Goal: Task Accomplishment & Management: Complete application form

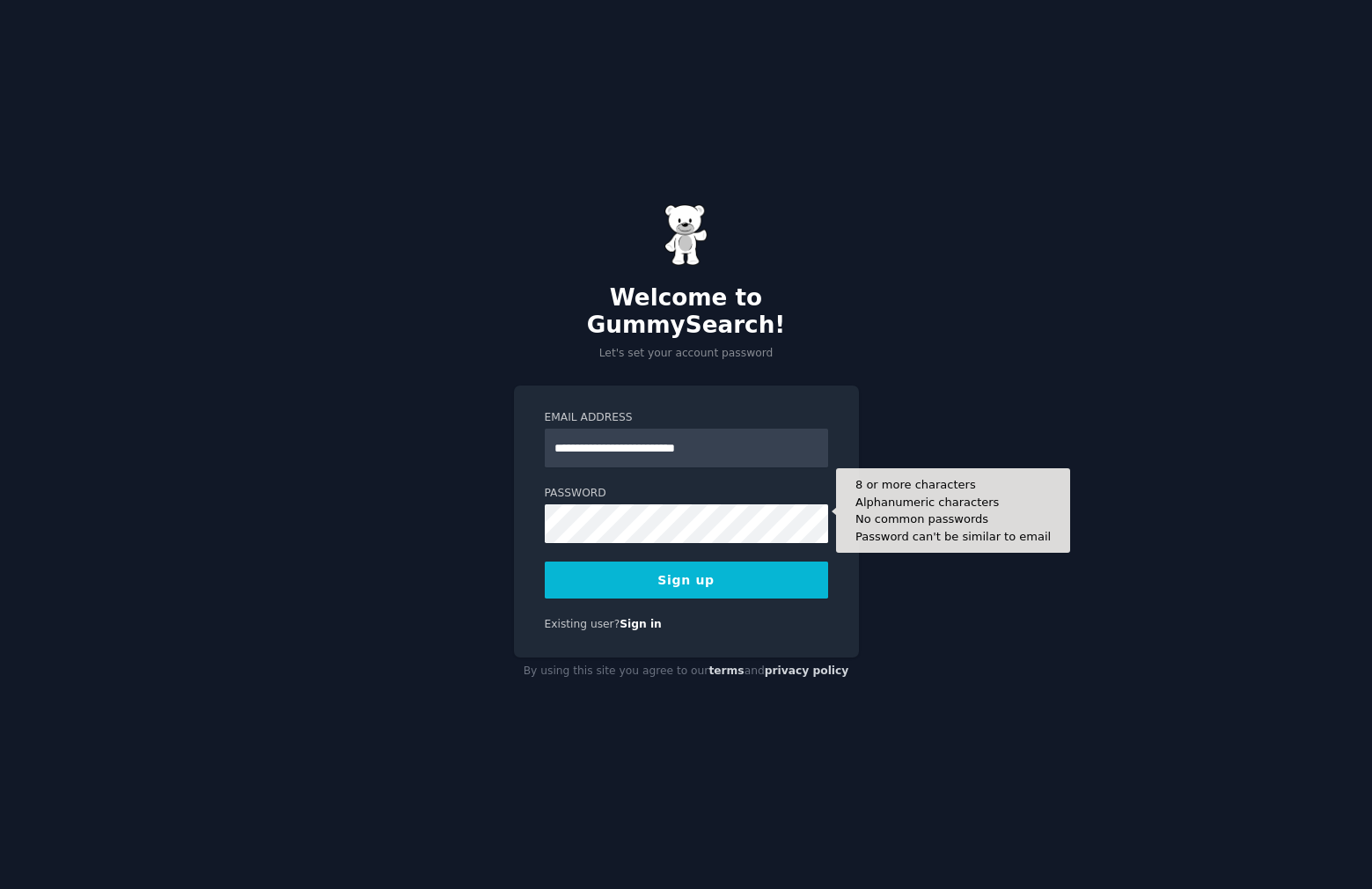
type input "**********"
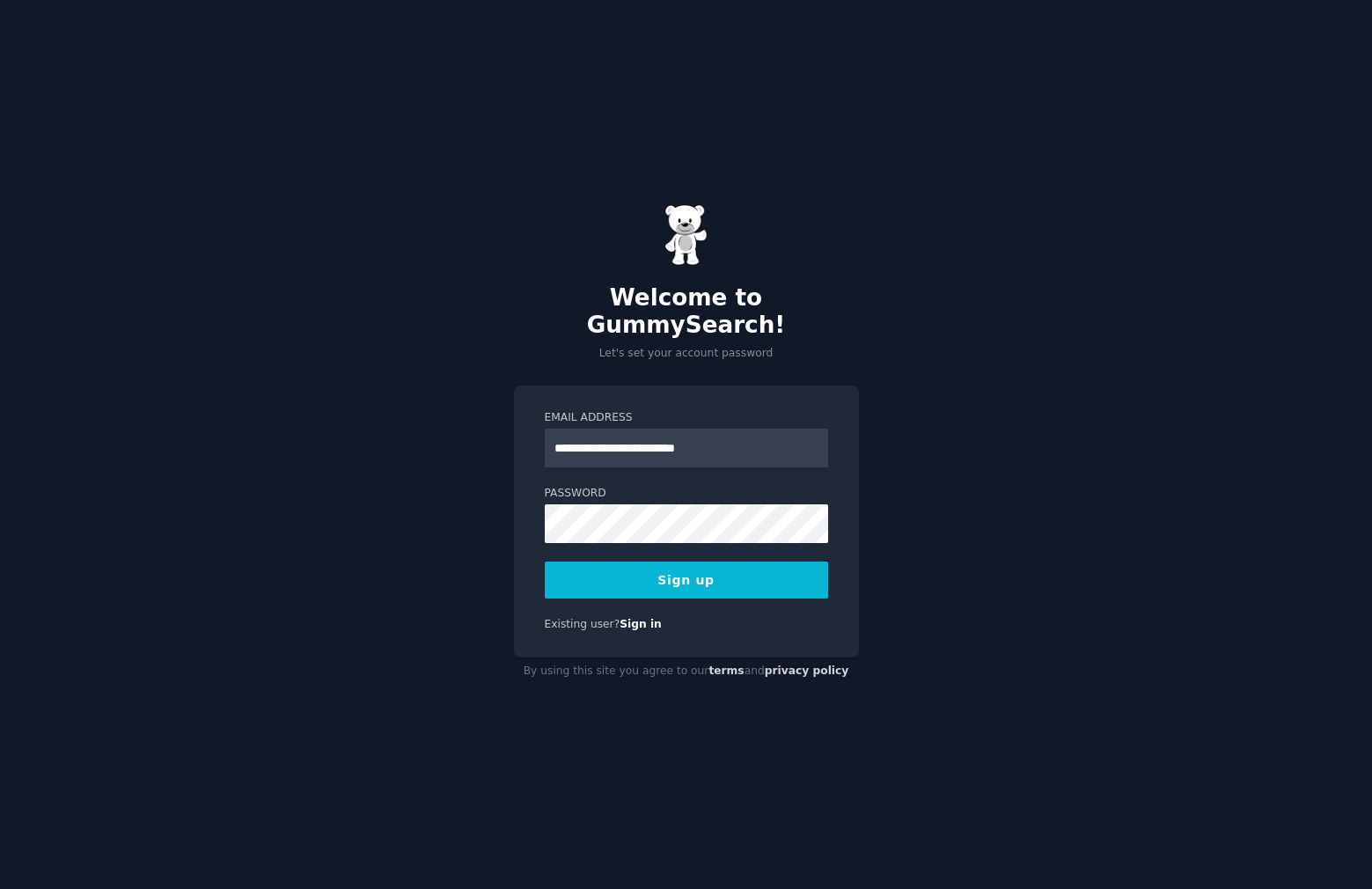
click at [695, 561] on button "Sign up" at bounding box center [687, 579] width 284 height 37
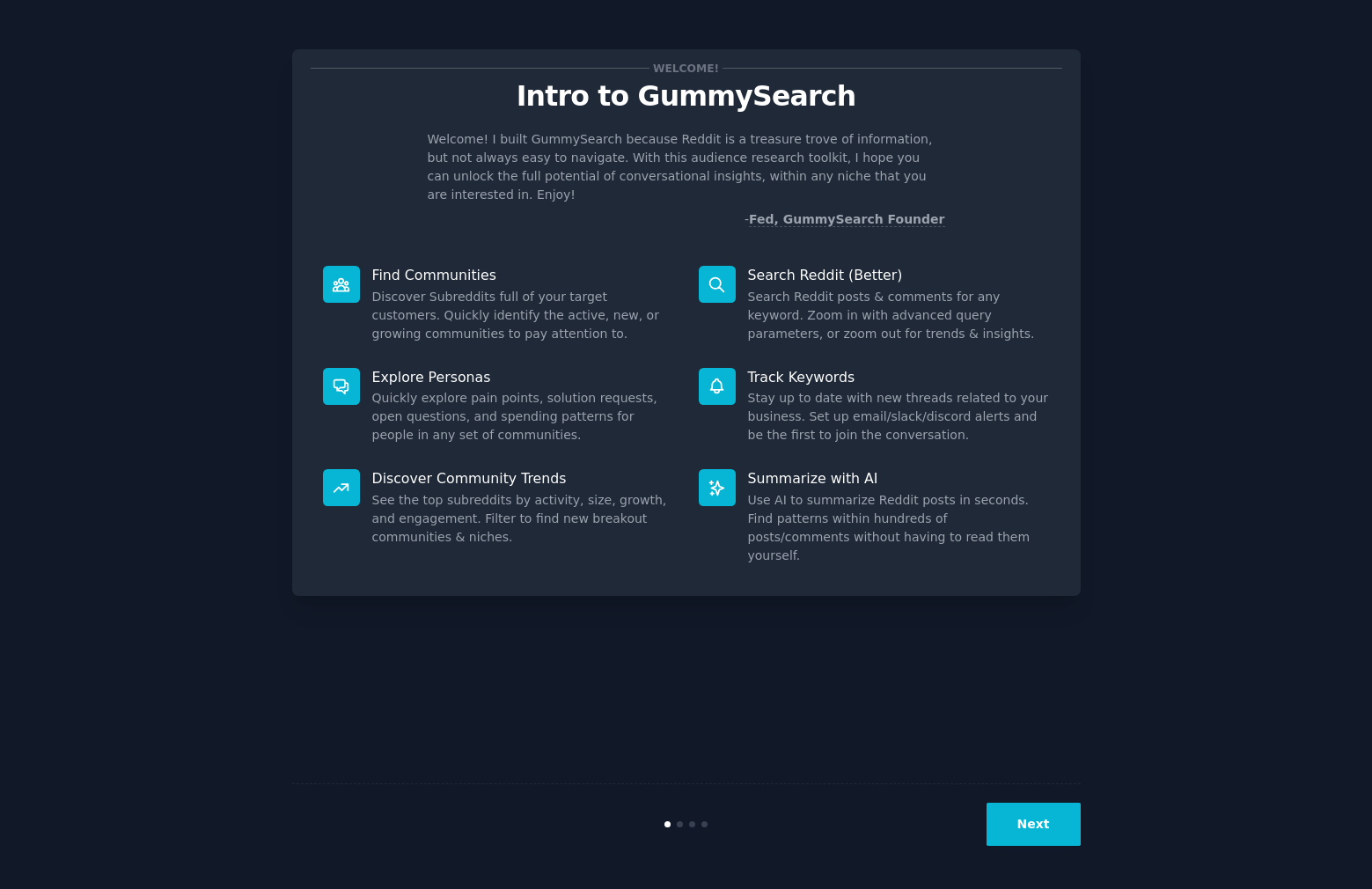
click at [1043, 809] on button "Next" at bounding box center [1034, 824] width 94 height 43
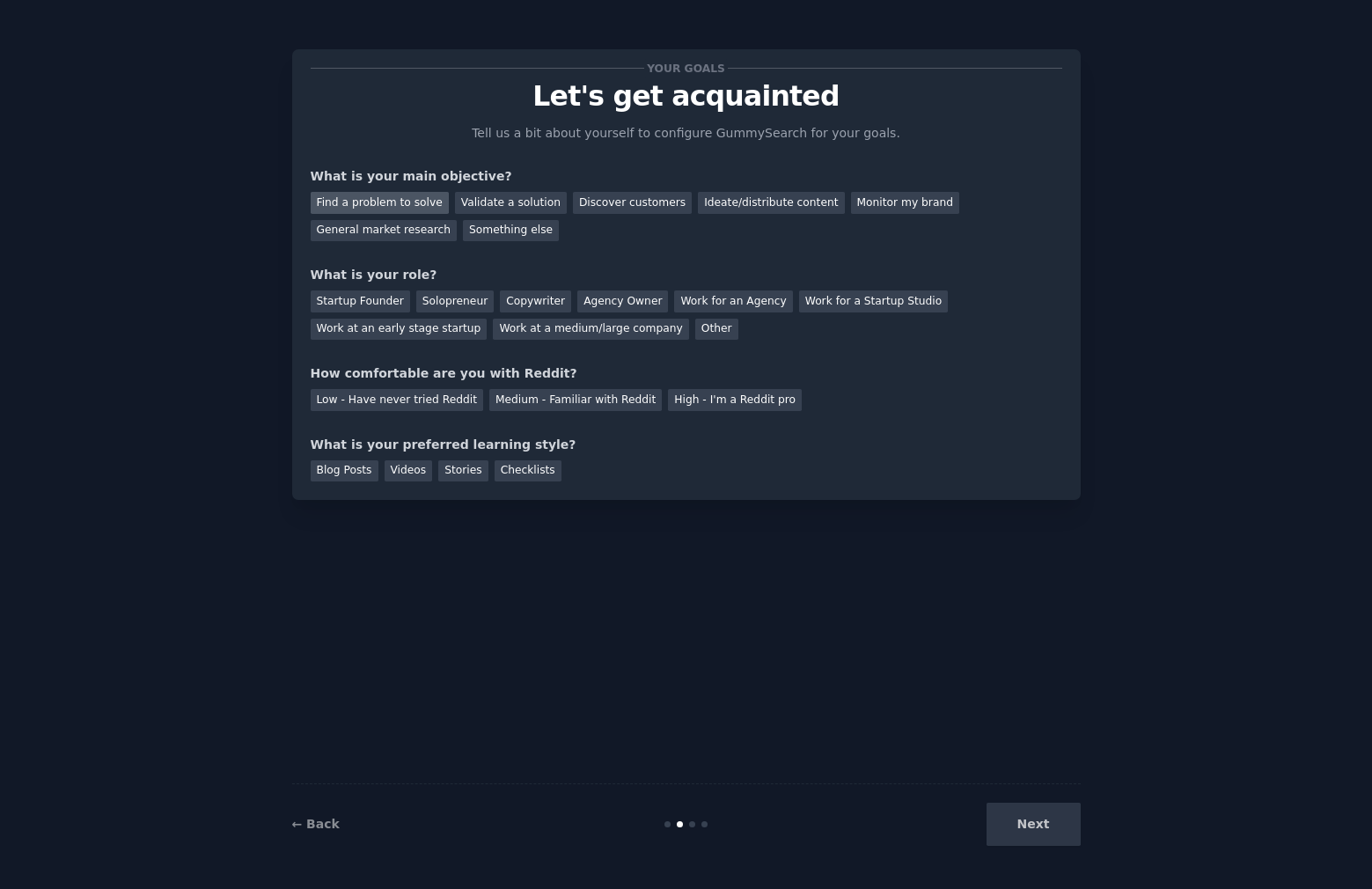
click at [391, 199] on div "Find a problem to solve" at bounding box center [380, 202] width 138 height 22
click at [626, 198] on div "Discover customers" at bounding box center [632, 202] width 118 height 22
click at [407, 195] on div "Find a problem to solve" at bounding box center [380, 202] width 138 height 22
click at [695, 329] on div "Other" at bounding box center [717, 330] width 43 height 22
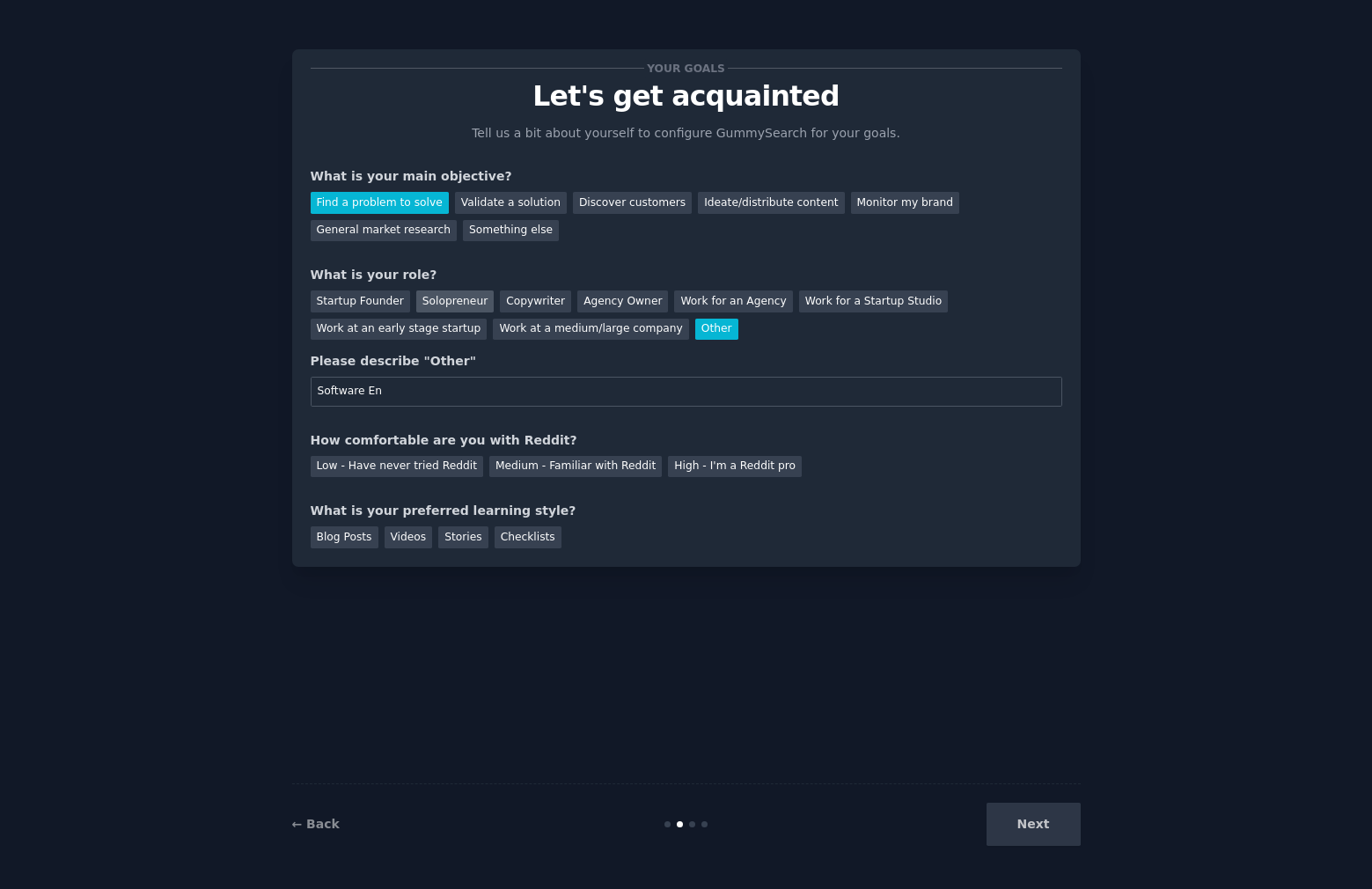
type input "Software En"
click at [442, 294] on div "Solopreneur" at bounding box center [456, 301] width 78 height 22
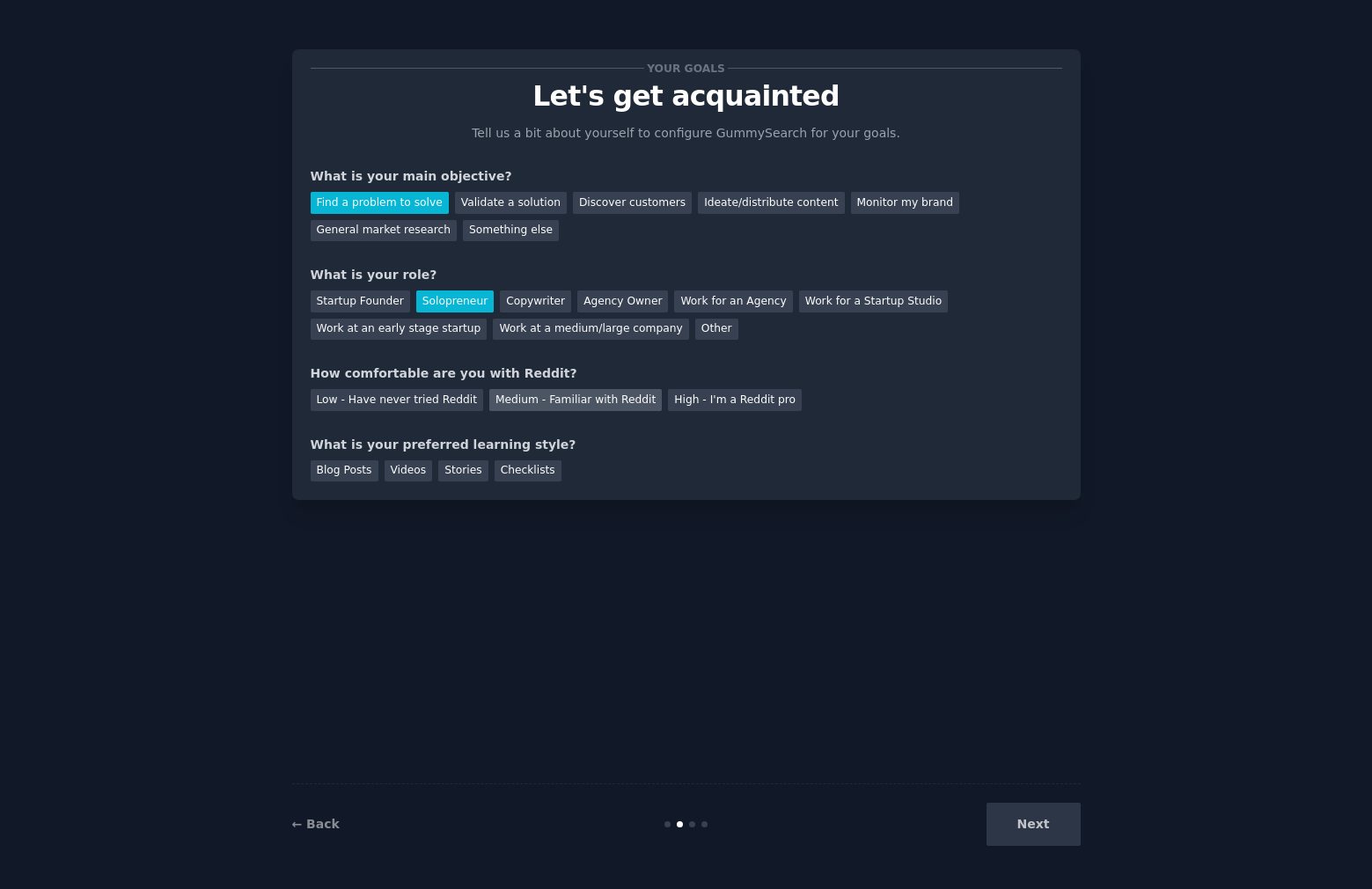
click at [518, 397] on div "Medium - Familiar with Reddit" at bounding box center [576, 400] width 173 height 22
click at [421, 471] on div "Videos" at bounding box center [409, 471] width 49 height 22
click at [1053, 809] on button "Next" at bounding box center [1034, 824] width 94 height 43
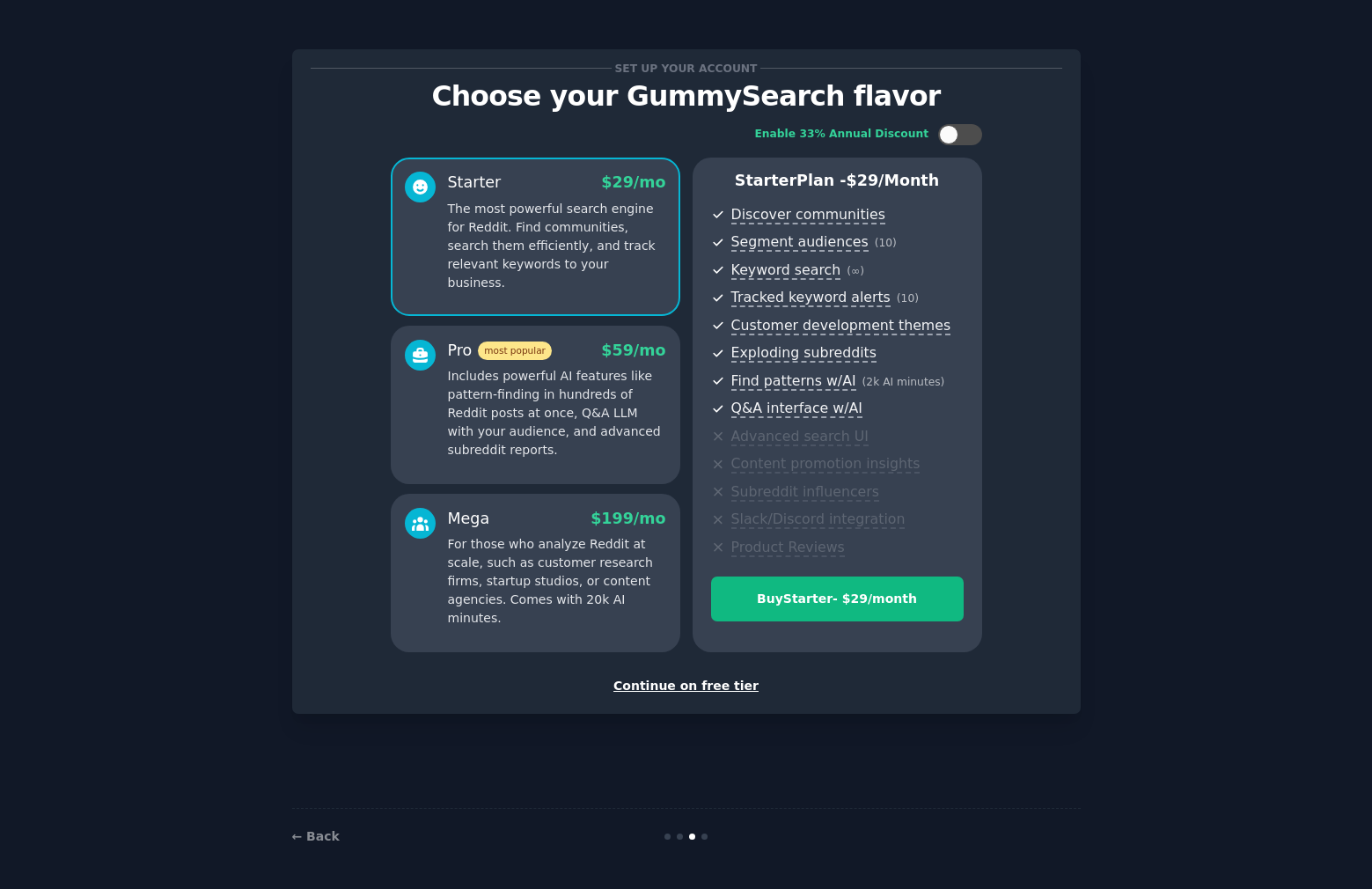
click at [681, 677] on div "Continue on free tier" at bounding box center [687, 686] width 752 height 18
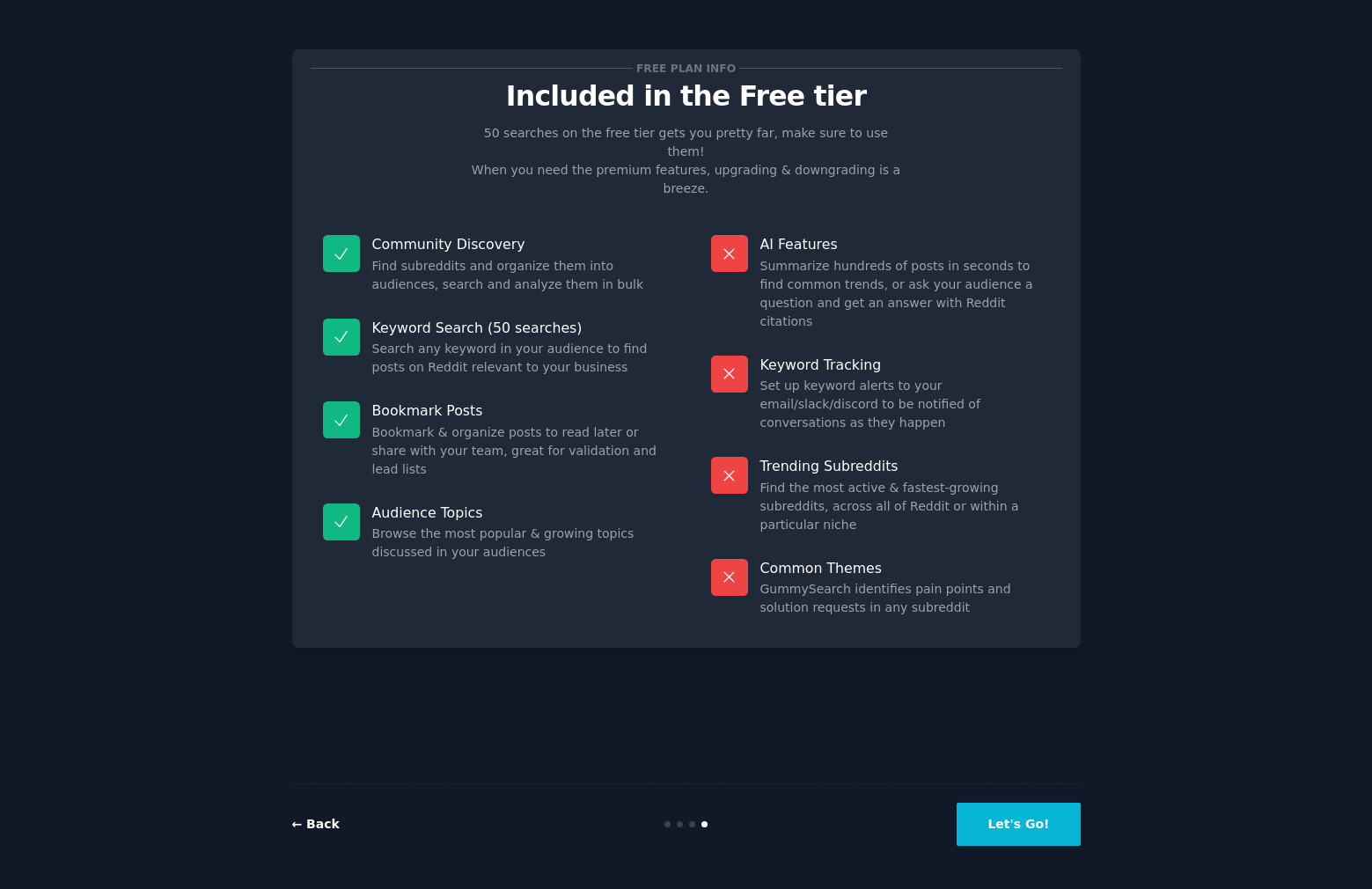
click at [319, 822] on link "← Back" at bounding box center [315, 824] width 48 height 14
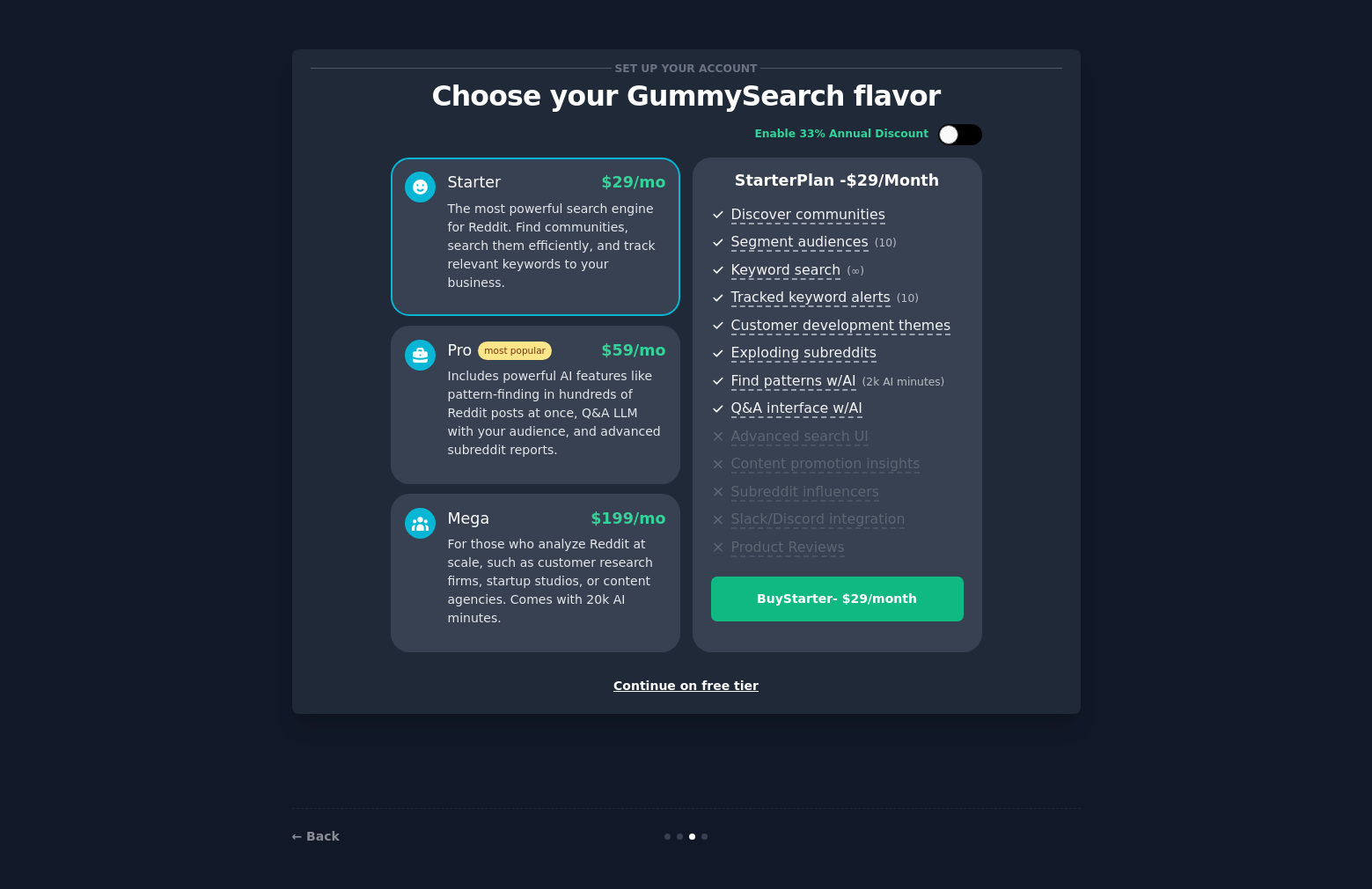
click at [954, 133] on div at bounding box center [948, 134] width 19 height 19
click at [954, 133] on icon at bounding box center [950, 135] width 10 height 10
click at [954, 133] on div at bounding box center [948, 134] width 19 height 19
click at [954, 133] on icon at bounding box center [950, 135] width 10 height 10
click at [954, 133] on div at bounding box center [948, 134] width 19 height 19
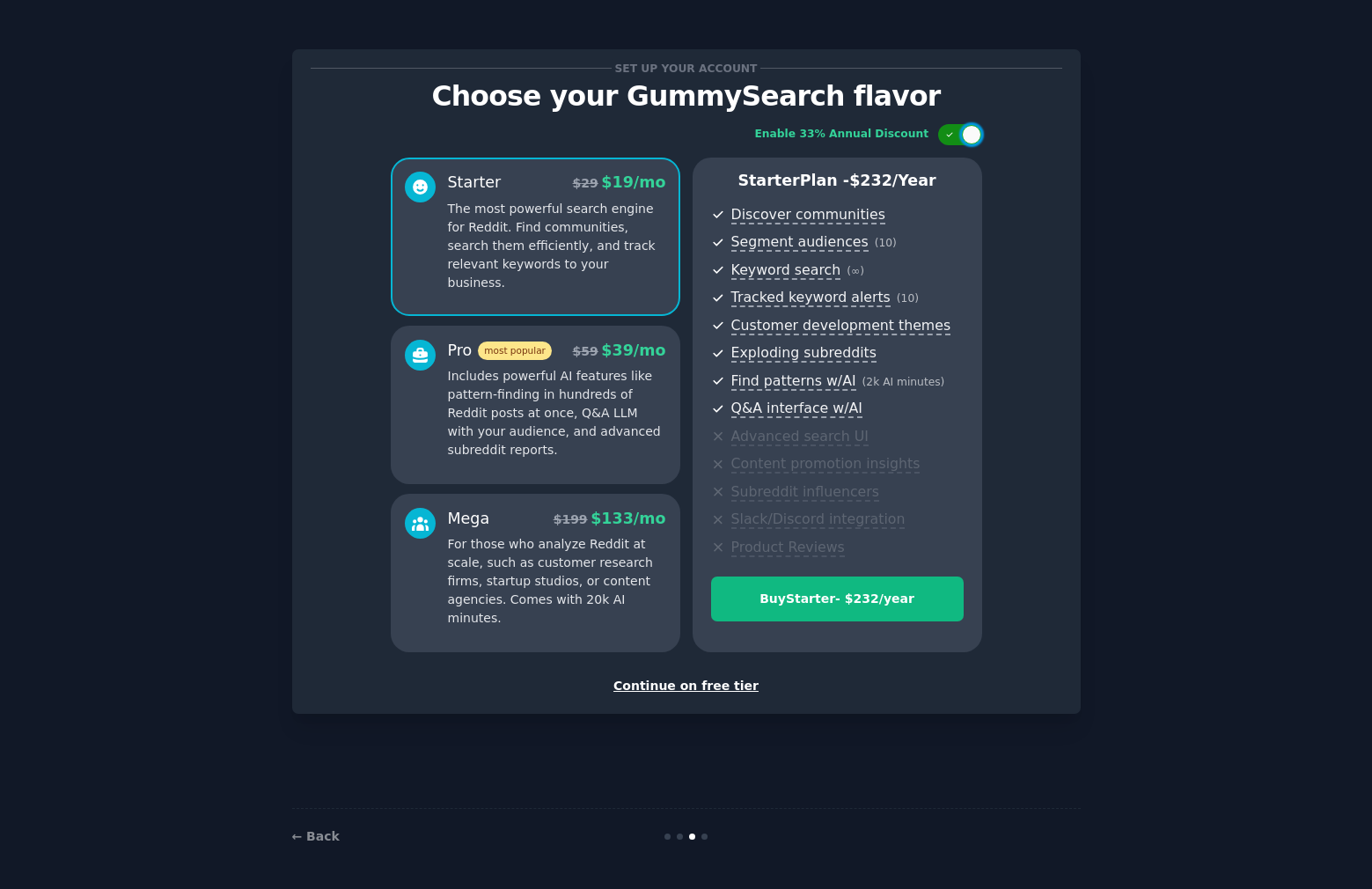
click at [954, 133] on icon at bounding box center [950, 135] width 10 height 10
checkbox input "false"
click at [704, 680] on div "Continue on free tier" at bounding box center [687, 686] width 752 height 18
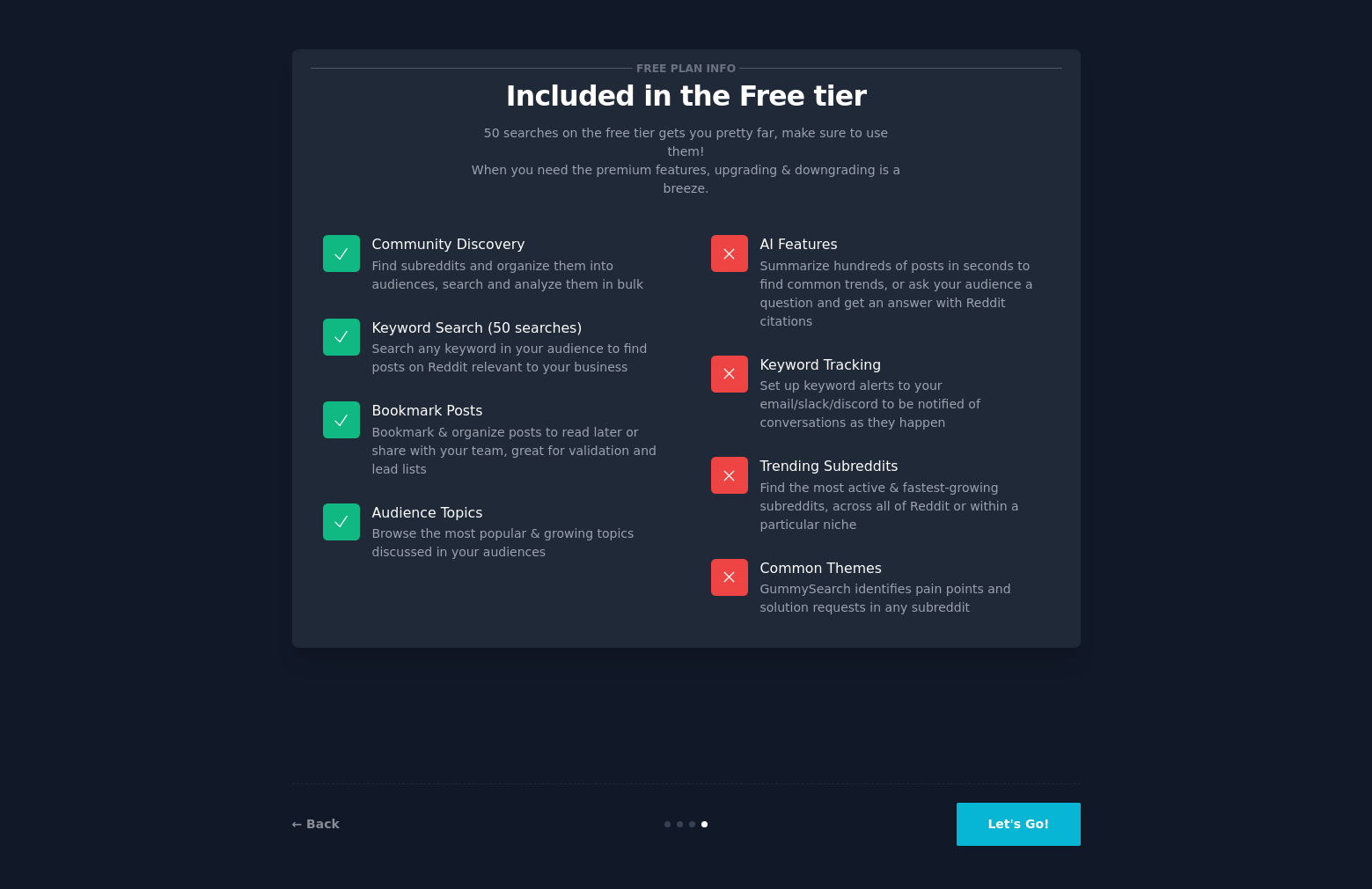
click at [1029, 816] on button "Let's Go!" at bounding box center [1019, 824] width 123 height 43
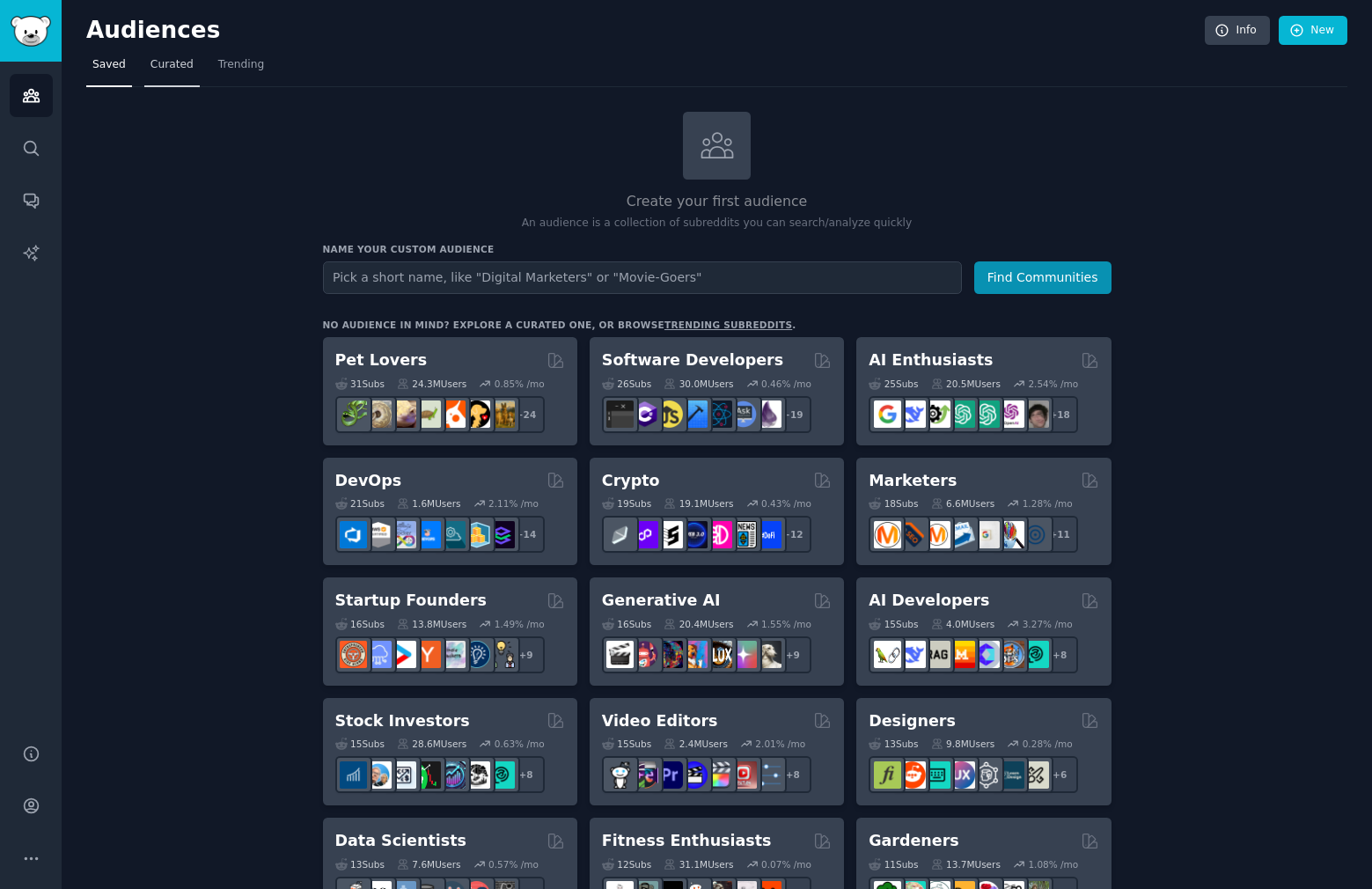
click at [160, 66] on span "Curated" at bounding box center [173, 65] width 43 height 16
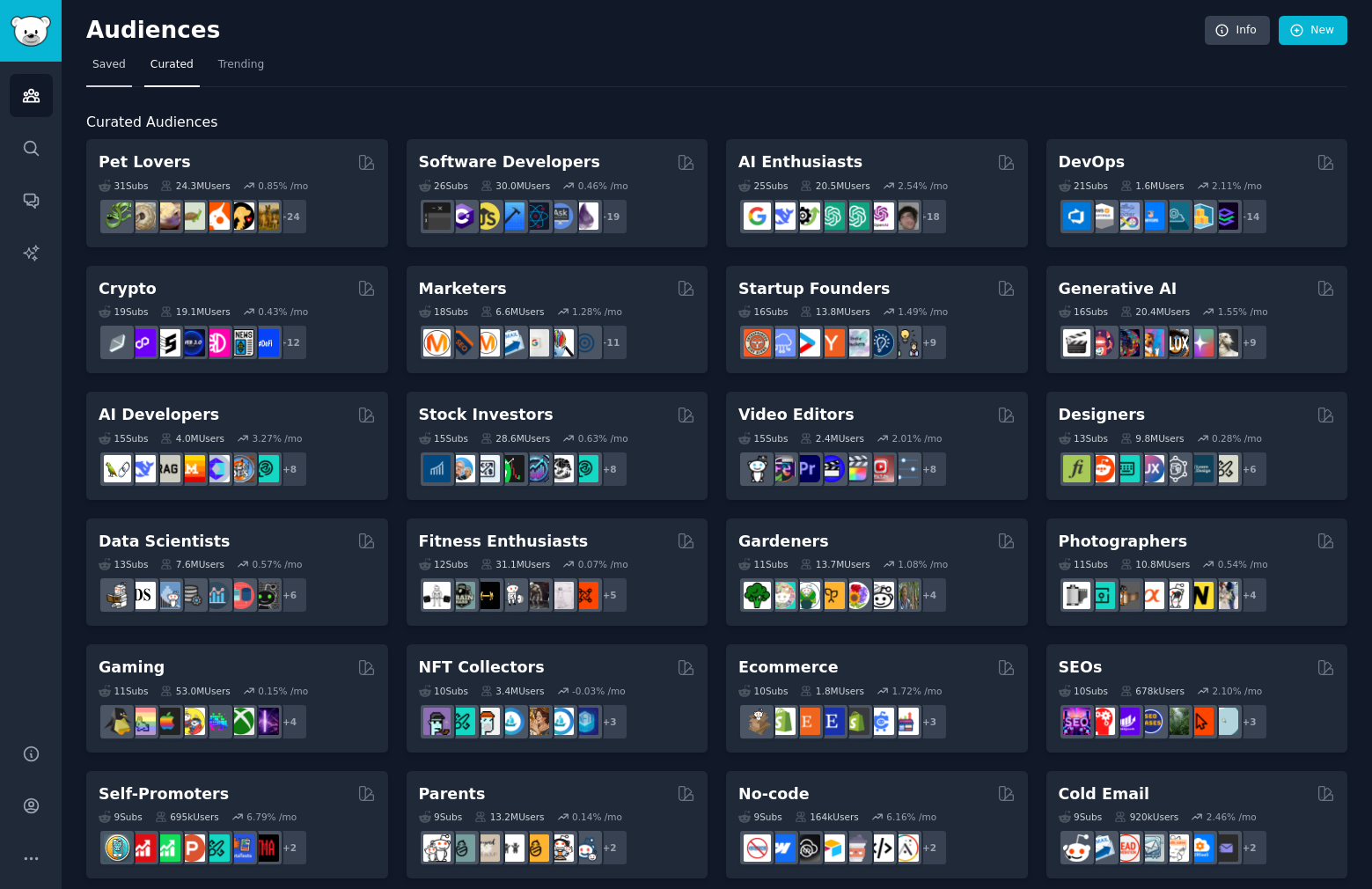
click at [119, 69] on span "Saved" at bounding box center [108, 65] width 33 height 16
